Goal: Task Accomplishment & Management: Use online tool/utility

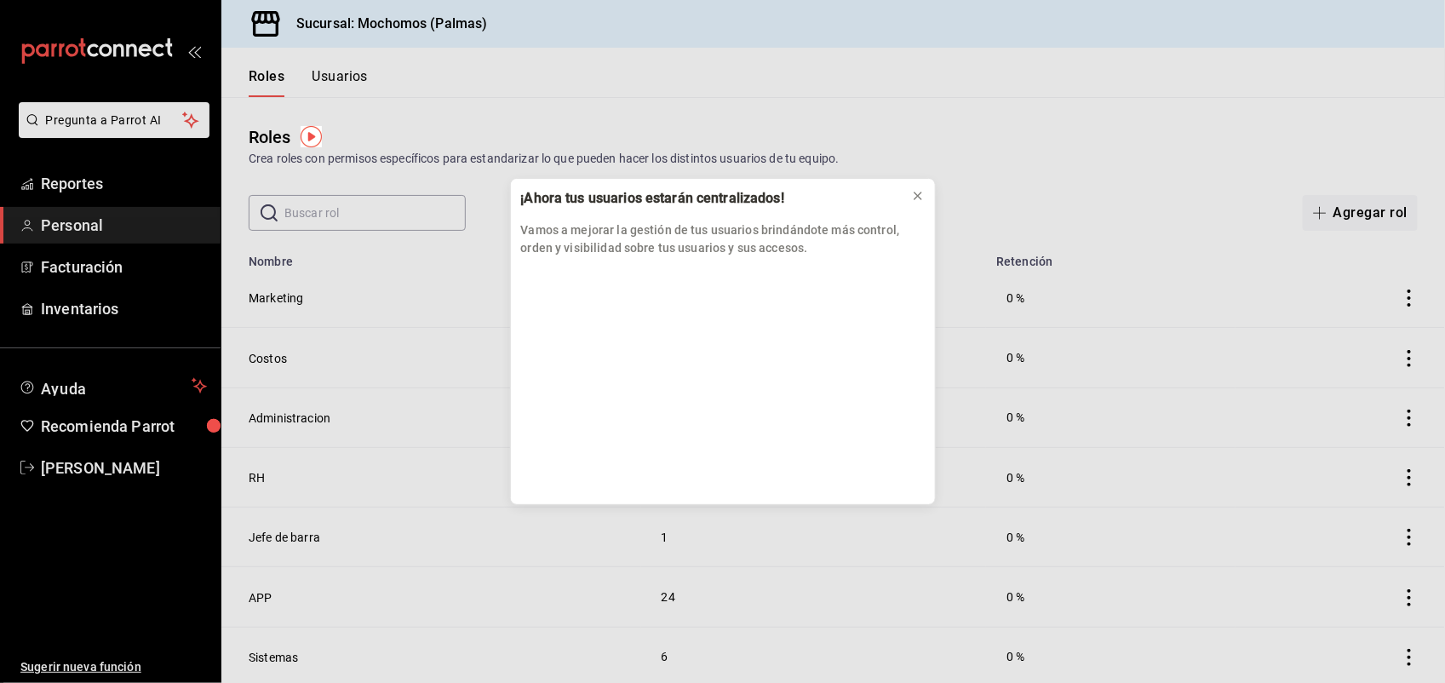
click at [77, 196] on div "¡Ahora tus usuarios estarán centralizados! Vamos a mejorar la gestión de tus us…" at bounding box center [722, 341] width 1445 height 683
click at [82, 184] on div "¡Ahora tus usuarios estarán centralizados! Vamos a mejorar la gestión de tus us…" at bounding box center [722, 341] width 1445 height 683
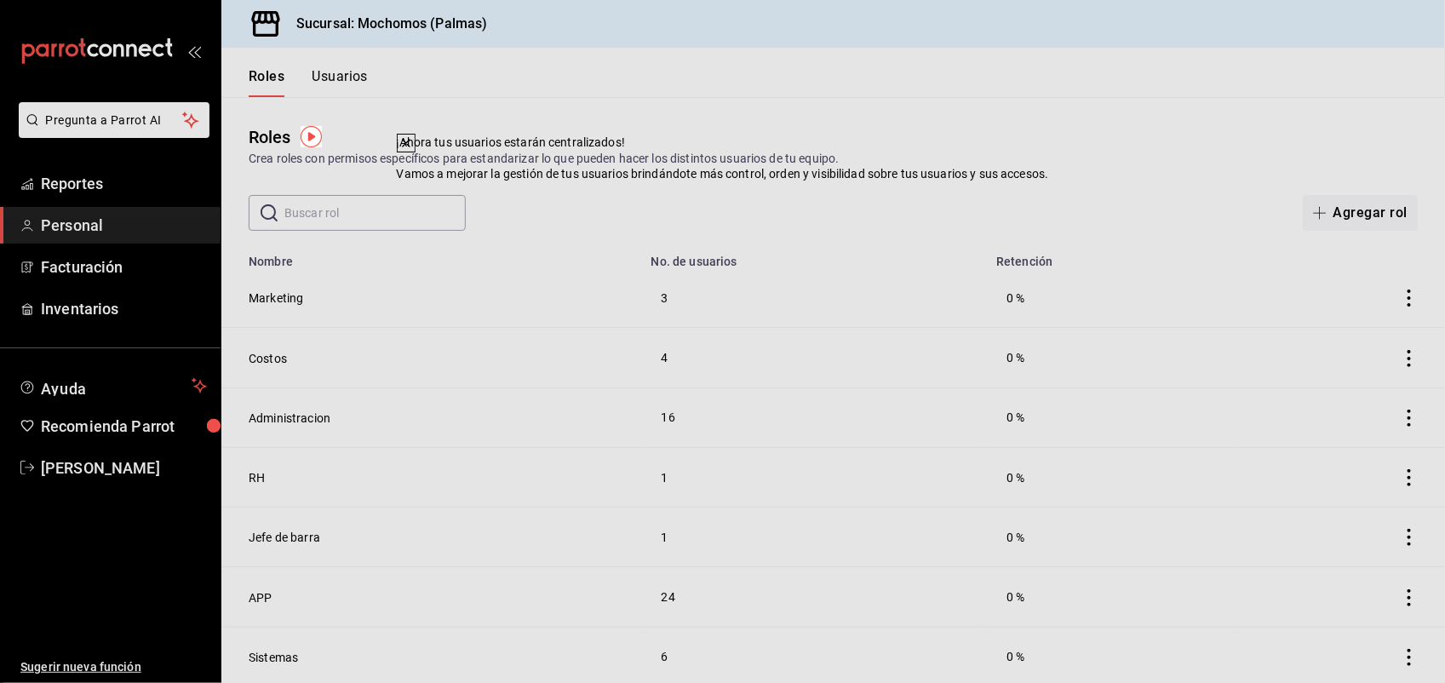
click at [82, 184] on span "Reportes" at bounding box center [124, 183] width 166 height 23
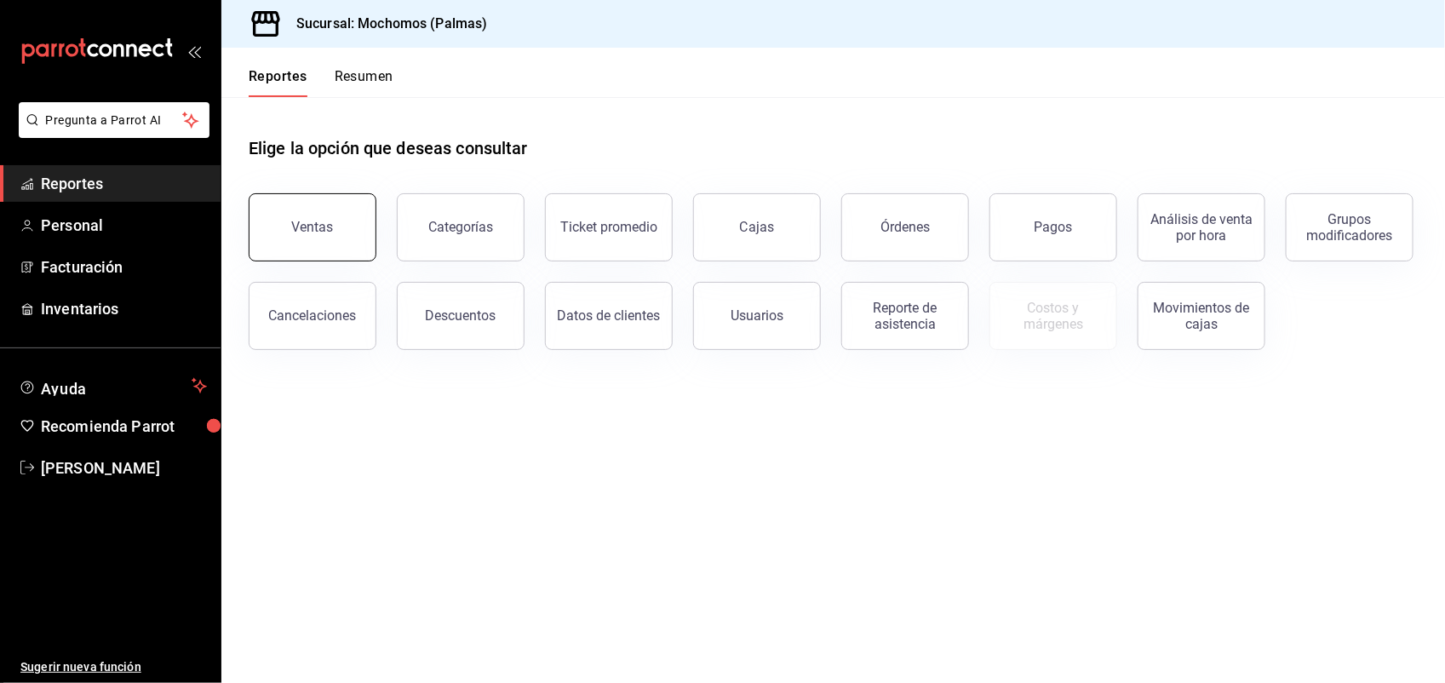
click at [338, 217] on button "Ventas" at bounding box center [313, 227] width 128 height 68
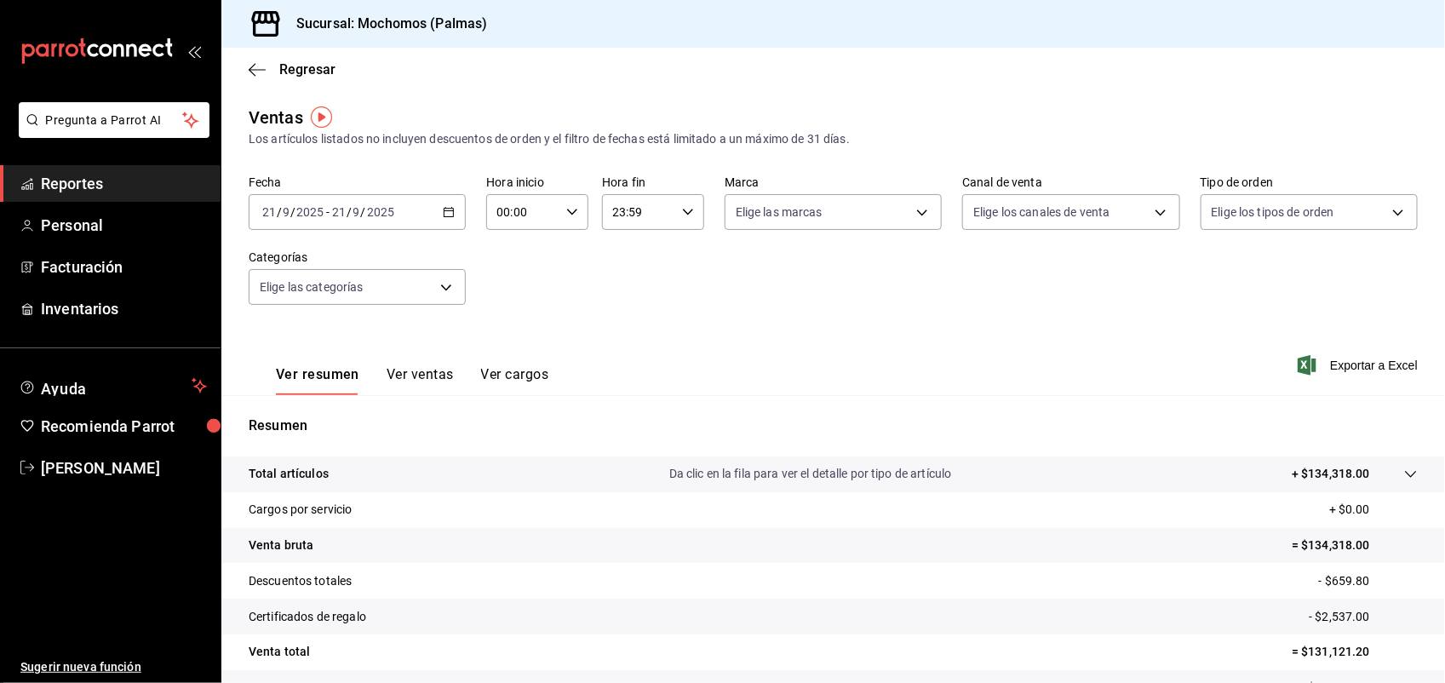
click at [447, 210] on \(Stroke\) "button" at bounding box center [448, 210] width 9 height 1
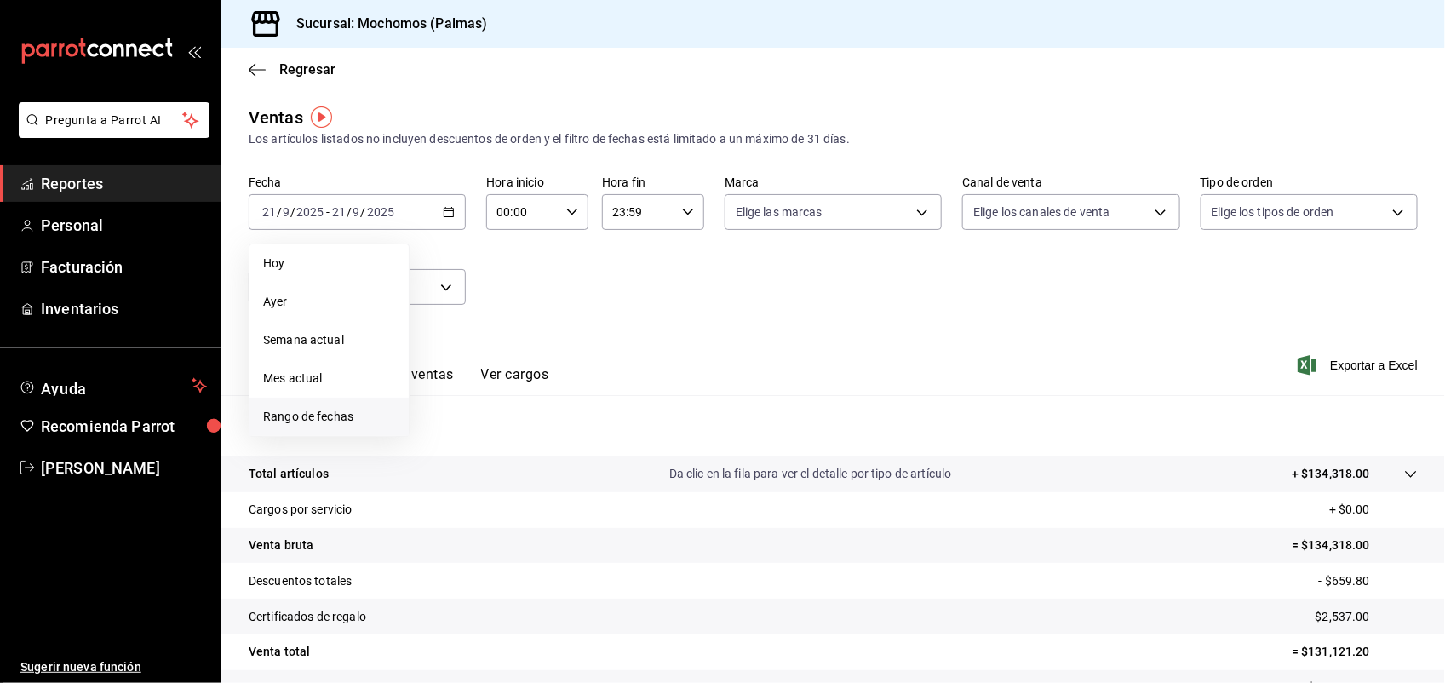
click at [354, 409] on span "Rango de fechas" at bounding box center [329, 417] width 132 height 18
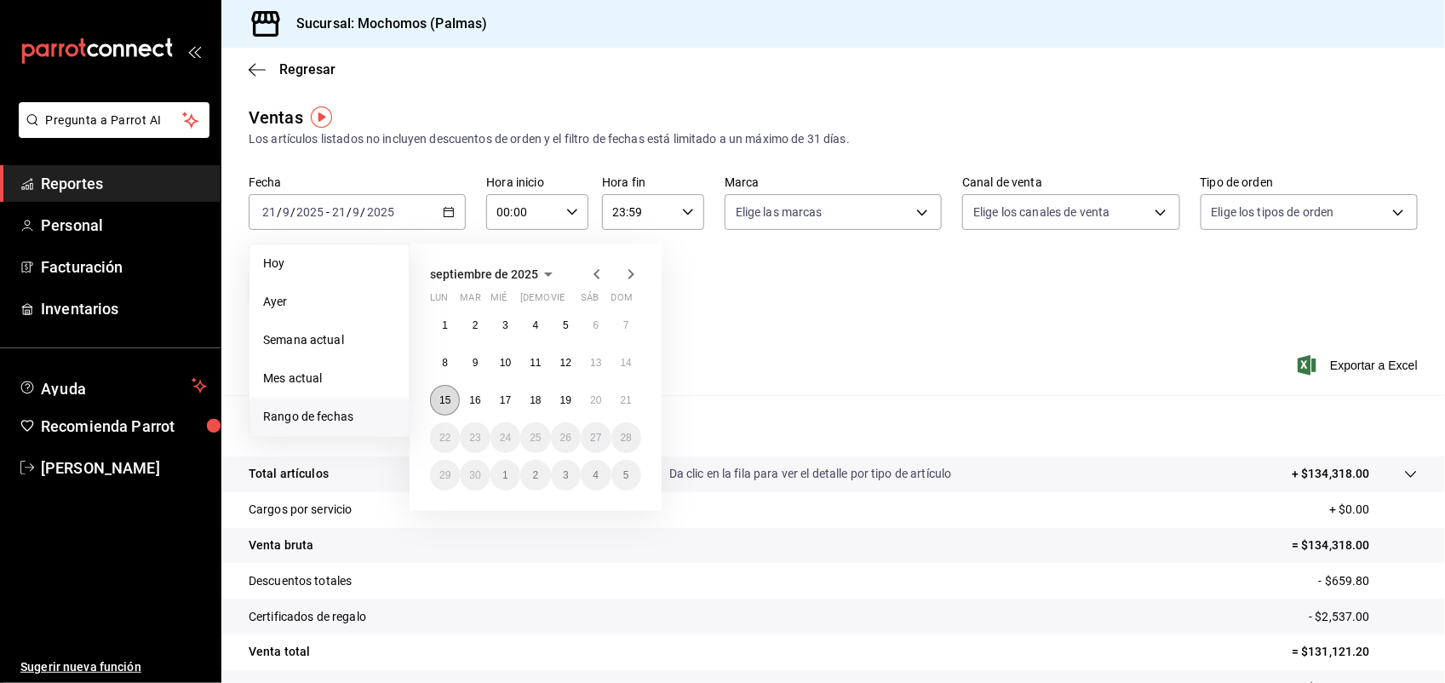
click at [443, 398] on abbr "15" at bounding box center [444, 400] width 11 height 12
drag, startPoint x: 445, startPoint y: 392, endPoint x: 623, endPoint y: 402, distance: 178.2
click at [623, 402] on div "1 2 3 4 5 6 7 8 9 10 11 12 13 14 15 16 17 18 19 20 21 22 23 24 25 26 27 28 29 3…" at bounding box center [535, 400] width 211 height 180
click at [623, 402] on abbr "21" at bounding box center [626, 400] width 11 height 12
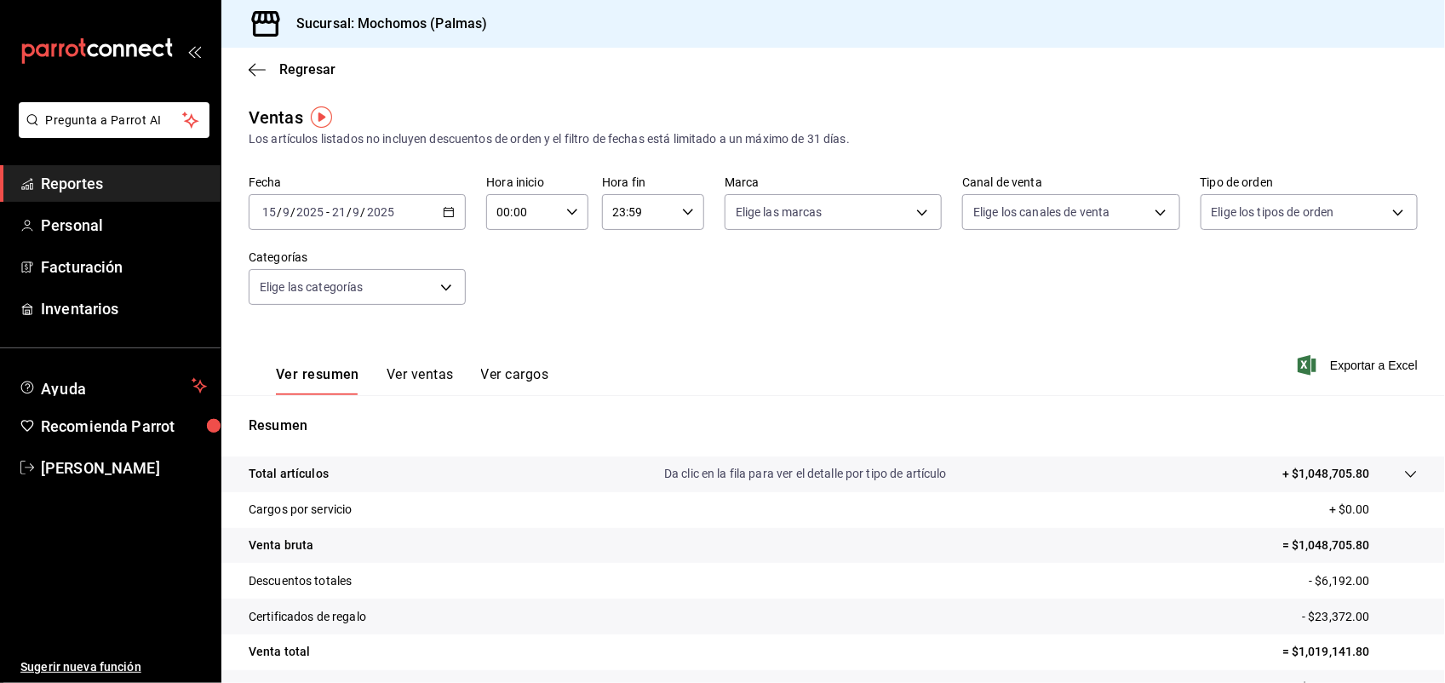
click at [575, 210] on div "00:00 Hora inicio" at bounding box center [537, 212] width 102 height 36
click at [503, 361] on button "03" at bounding box center [508, 378] width 43 height 34
type input "03:00"
click at [507, 326] on span "05" at bounding box center [508, 332] width 23 height 14
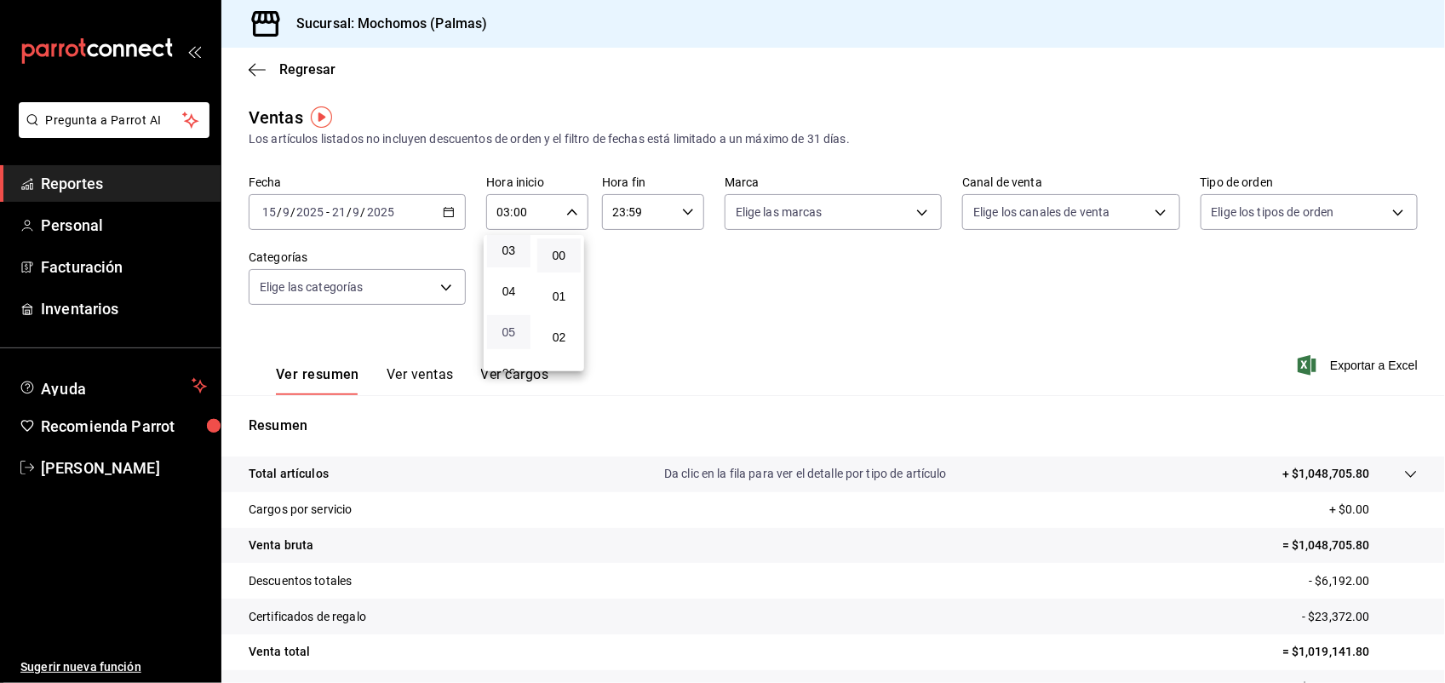
type input "05:00"
click at [734, 313] on div at bounding box center [722, 341] width 1445 height 683
click at [1339, 364] on span "Exportar a Excel" at bounding box center [1359, 365] width 117 height 20
